Goal: Transaction & Acquisition: Purchase product/service

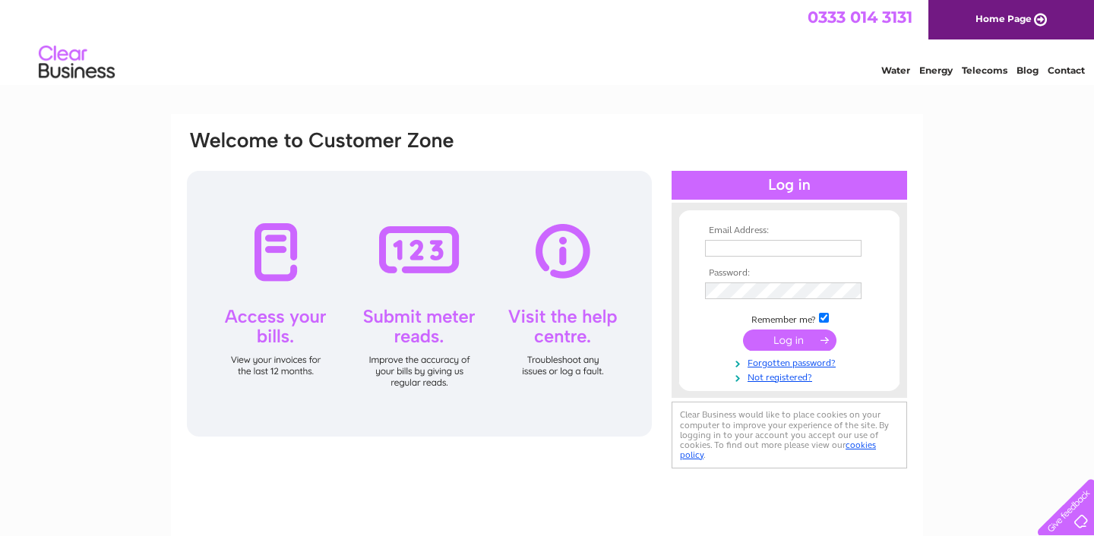
type input "[EMAIL_ADDRESS][DOMAIN_NAME]"
click at [776, 343] on input "submit" at bounding box center [789, 340] width 93 height 21
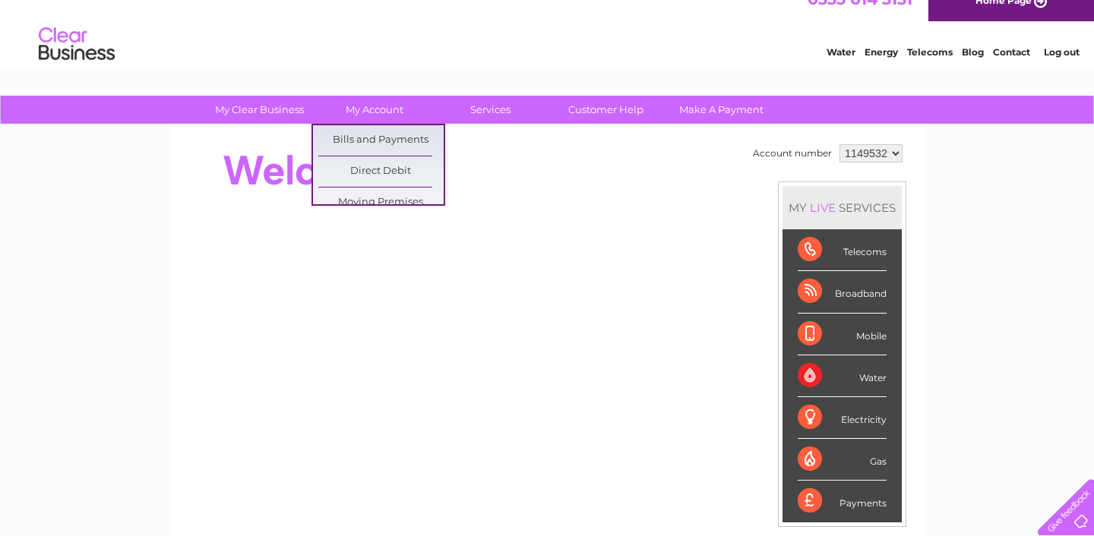
scroll to position [8, 0]
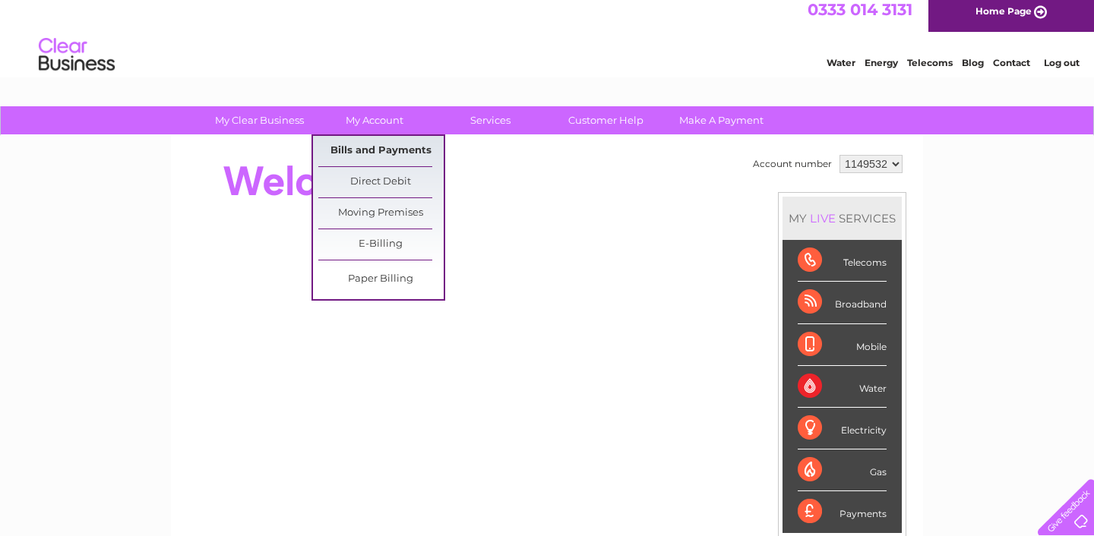
click at [379, 148] on link "Bills and Payments" at bounding box center [380, 151] width 125 height 30
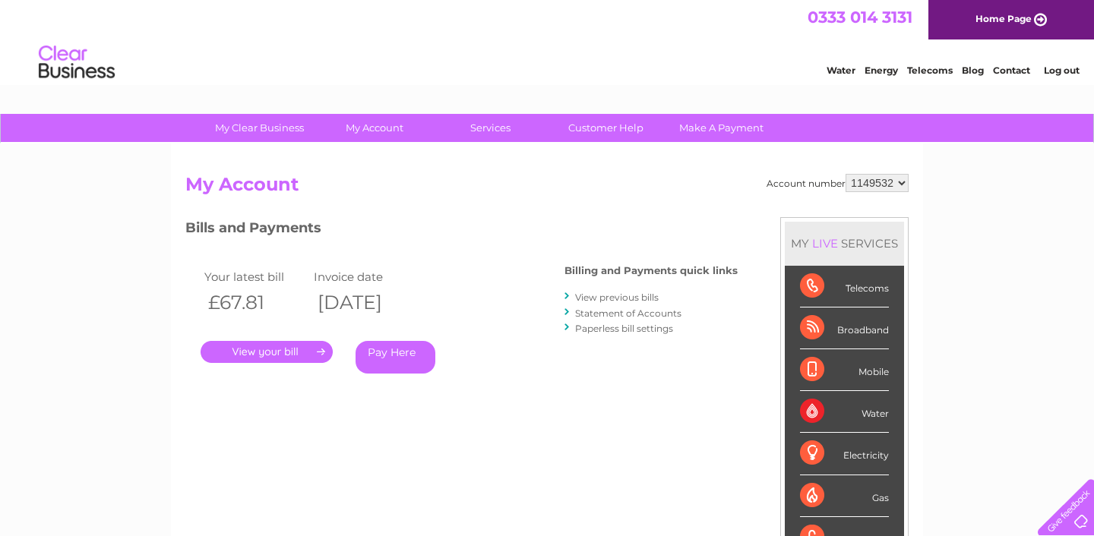
click at [377, 356] on link "Pay Here" at bounding box center [396, 357] width 80 height 33
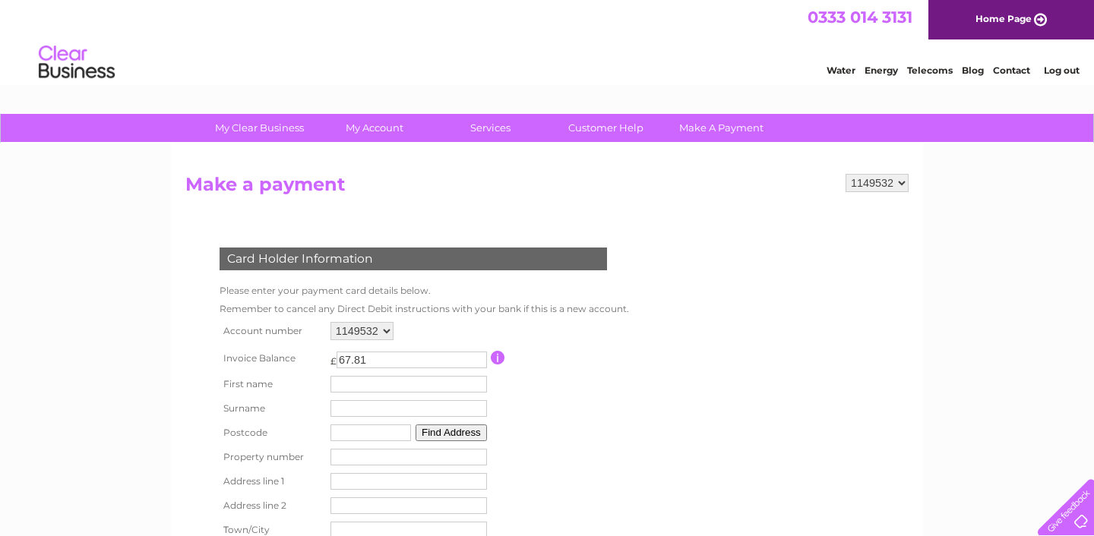
scroll to position [131, 0]
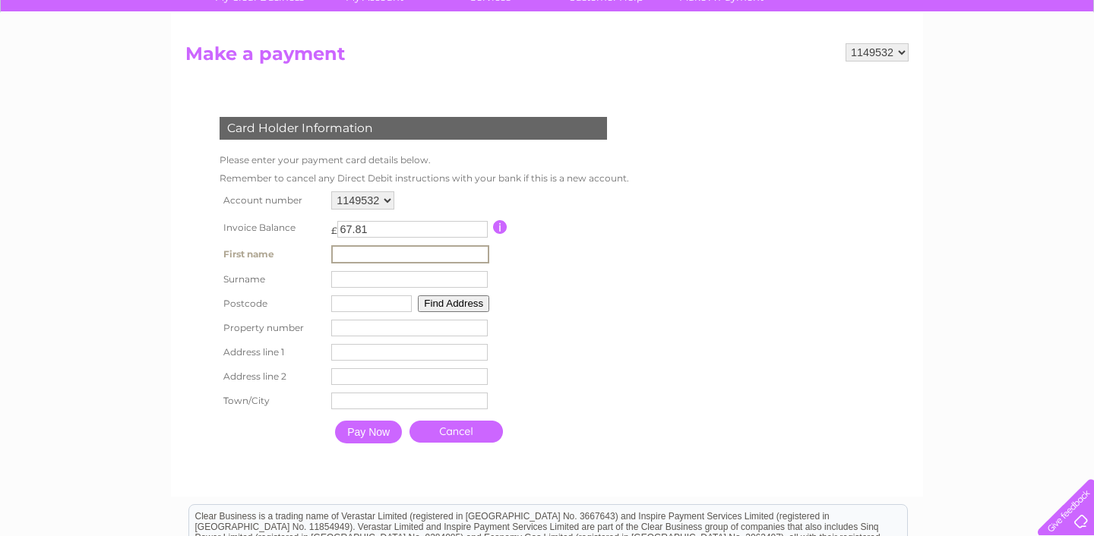
click at [435, 260] on input "text" at bounding box center [410, 254] width 158 height 18
type input "[DEMOGRAPHIC_DATA]"
type input "Ishtiaq"
click at [373, 302] on input "text" at bounding box center [370, 302] width 81 height 17
type input "RM7 0LA"
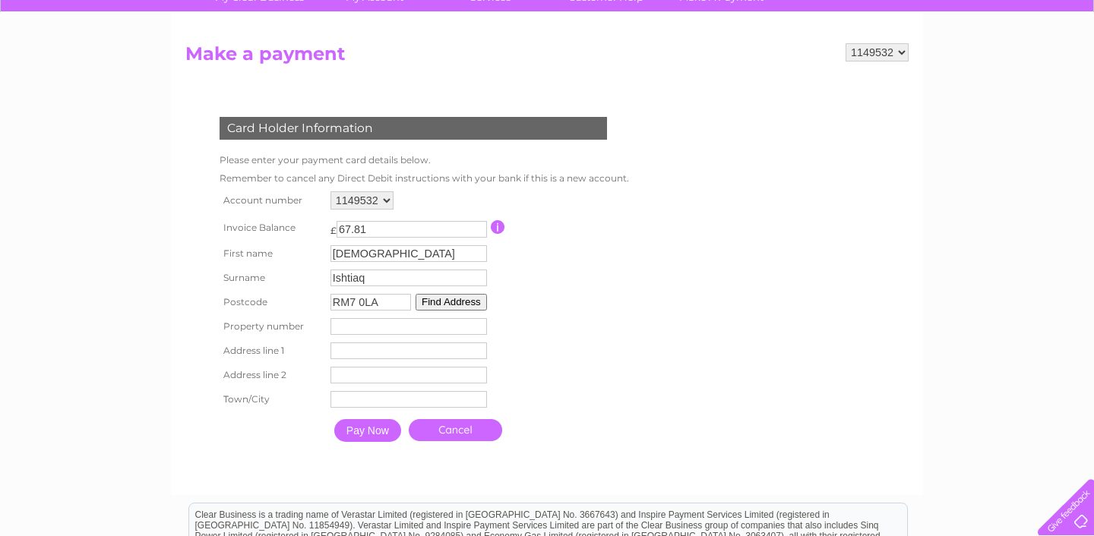
click at [460, 292] on td "RM7 0LA Find Address" at bounding box center [409, 302] width 164 height 24
click at [440, 301] on button "Find Address" at bounding box center [451, 302] width 71 height 17
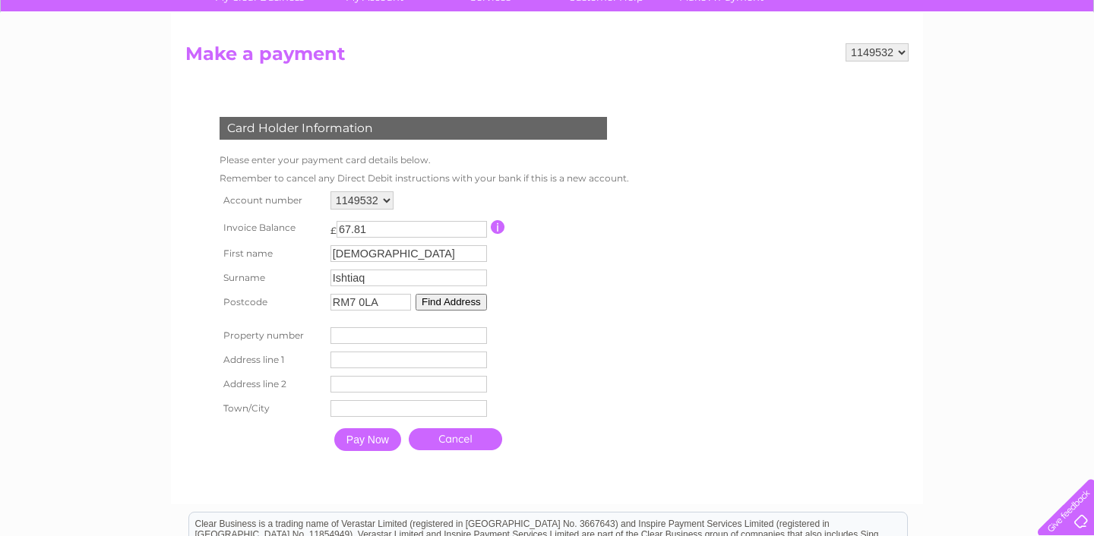
click at [385, 334] on input "number" at bounding box center [408, 335] width 156 height 17
type input "232"
type input "[STREET_ADDRESS][PERSON_NAME]"
type input "Romford"
click at [366, 446] on input "Pay Now" at bounding box center [367, 439] width 67 height 23
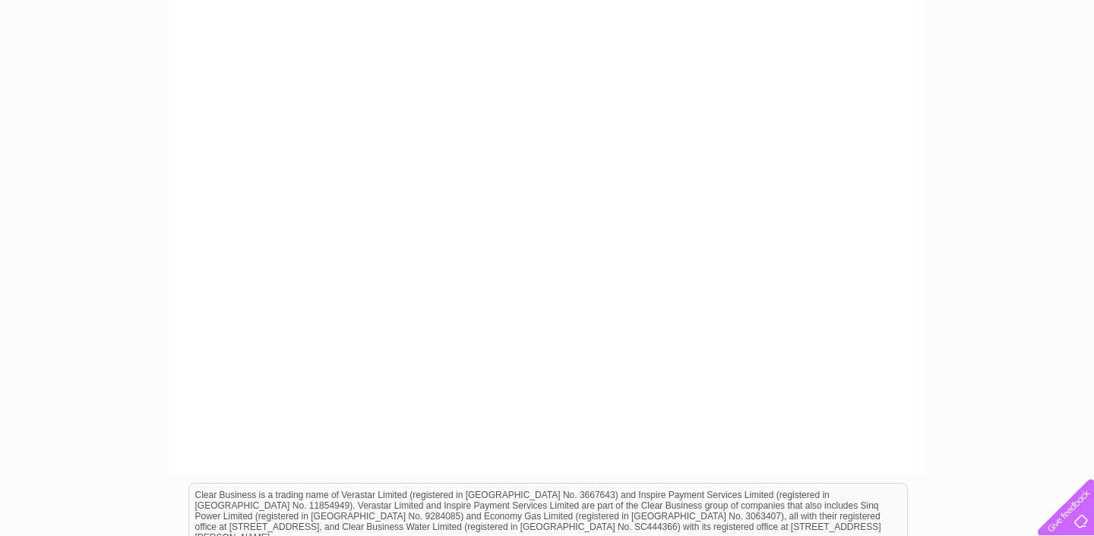
scroll to position [259, 0]
